Goal: Information Seeking & Learning: Learn about a topic

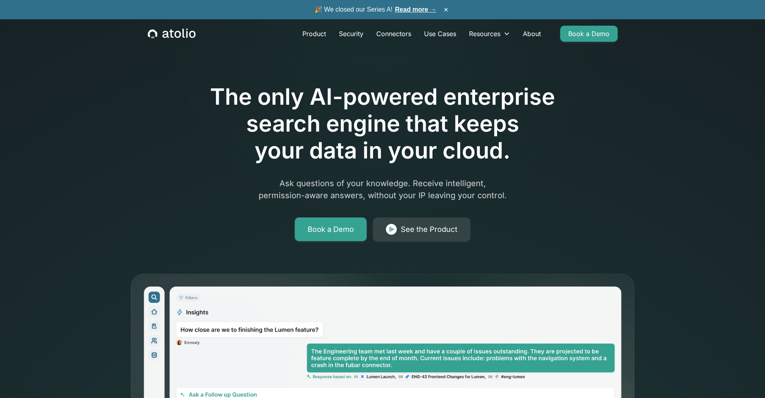
click at [411, 12] on link "Read more →" at bounding box center [415, 9] width 41 height 7
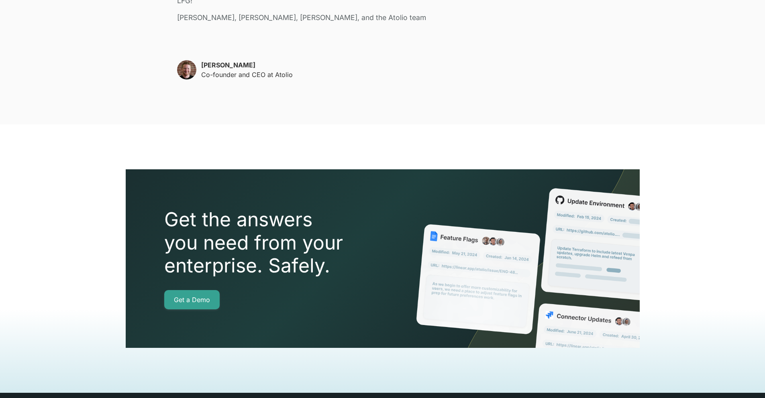
scroll to position [2066, 0]
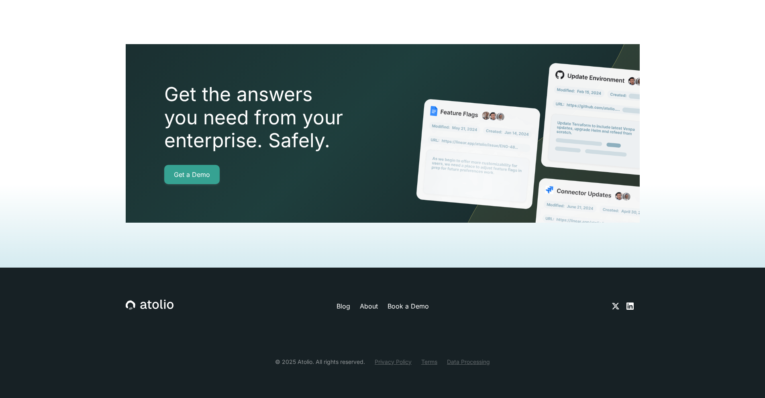
click at [626, 306] on icon at bounding box center [629, 306] width 7 height 7
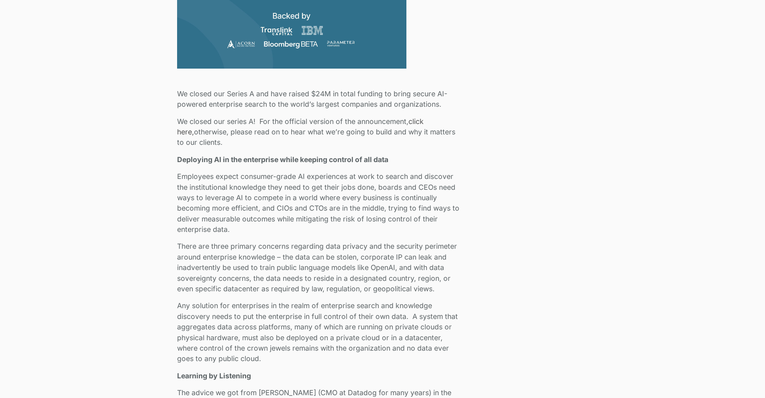
scroll to position [0, 0]
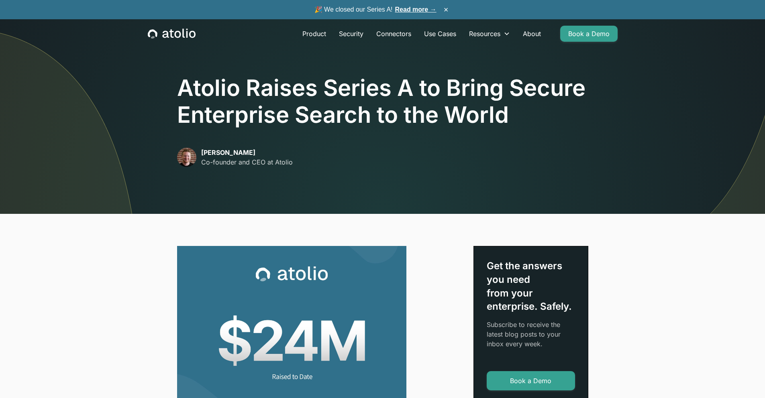
click at [188, 32] on icon "home" at bounding box center [172, 34] width 48 height 10
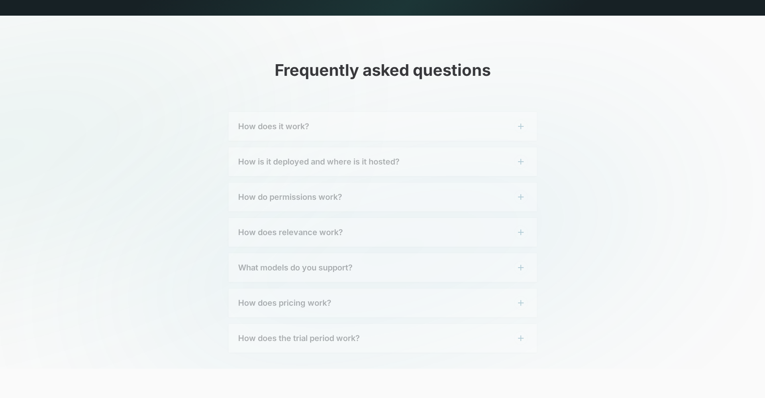
scroll to position [2686, 0]
